Goal: Information Seeking & Learning: Learn about a topic

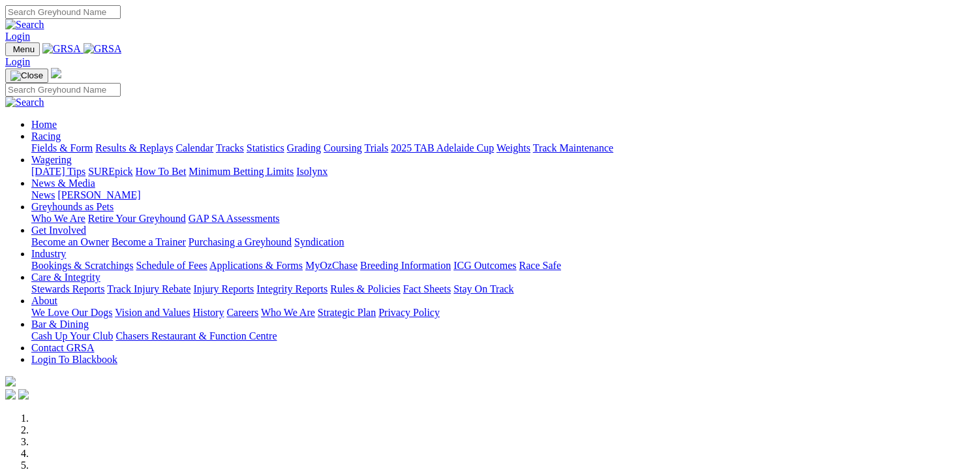
click at [173, 142] on link "Results & Replays" at bounding box center [134, 147] width 78 height 11
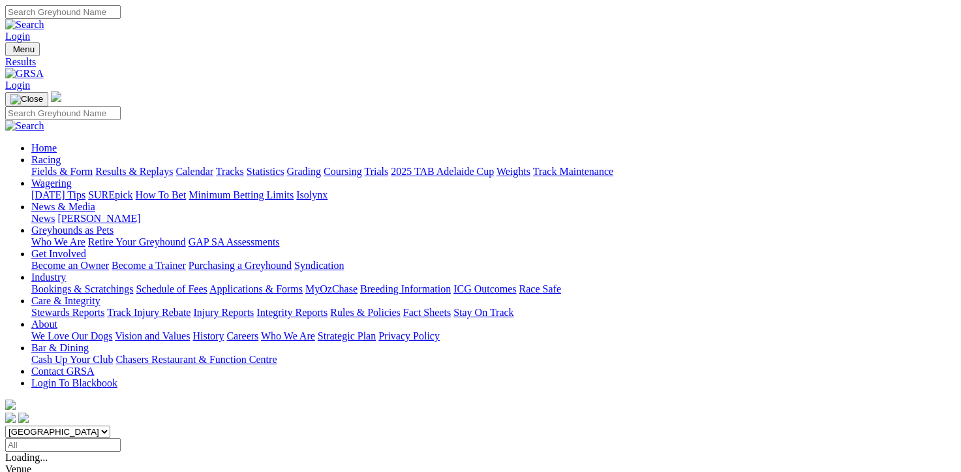
click at [121, 11] on input "Search" at bounding box center [62, 12] width 115 height 14
type input "Trespassing"
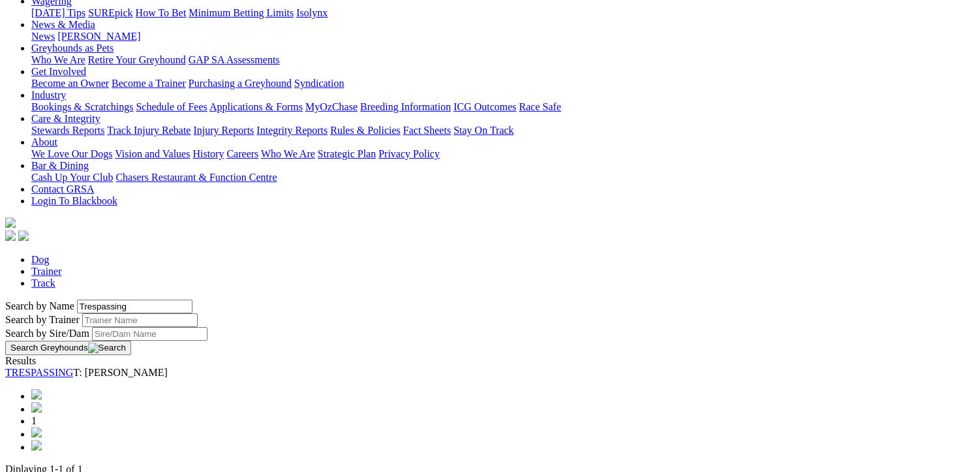
scroll to position [183, 0]
click at [73, 366] on link "TRESPASSING" at bounding box center [39, 371] width 68 height 11
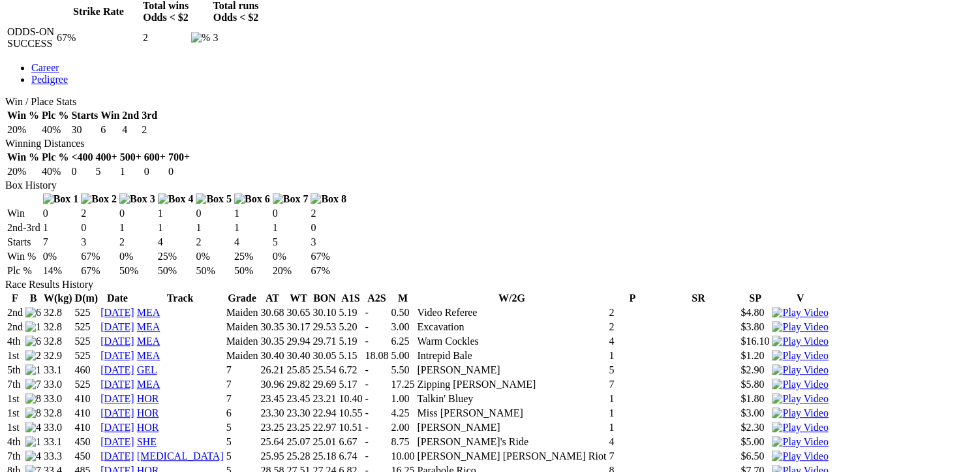
scroll to position [678, 0]
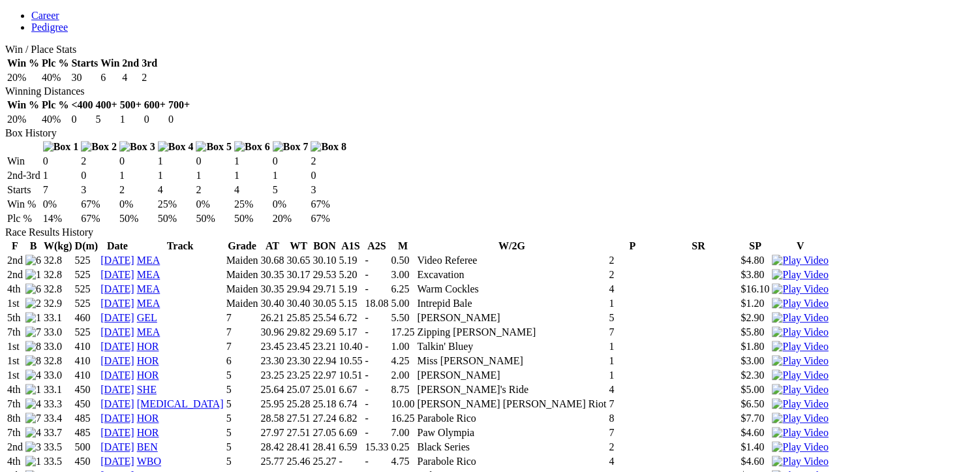
scroll to position [730, 0]
